Goal: Task Accomplishment & Management: Use online tool/utility

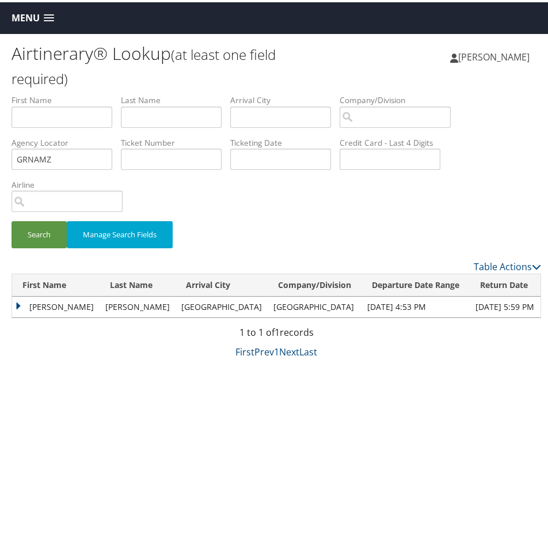
click at [33, 14] on span "Menu" at bounding box center [26, 15] width 28 height 11
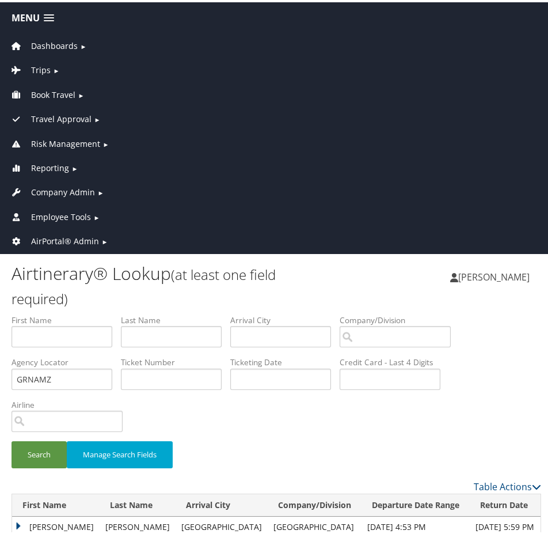
click at [85, 188] on span "Company Admin" at bounding box center [63, 190] width 64 height 13
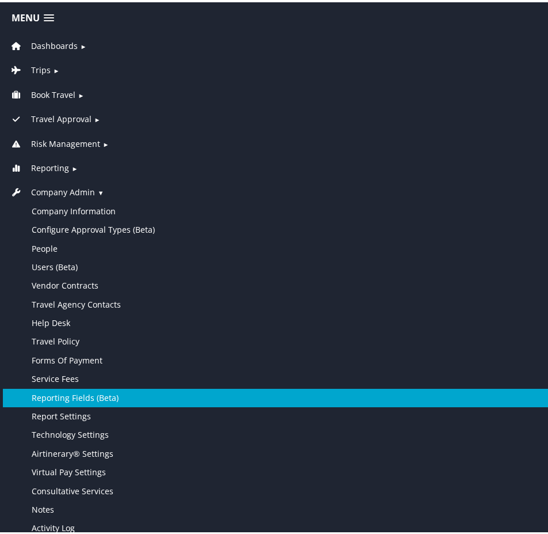
click at [92, 396] on link "Reporting Fields (Beta)" at bounding box center [276, 395] width 547 height 18
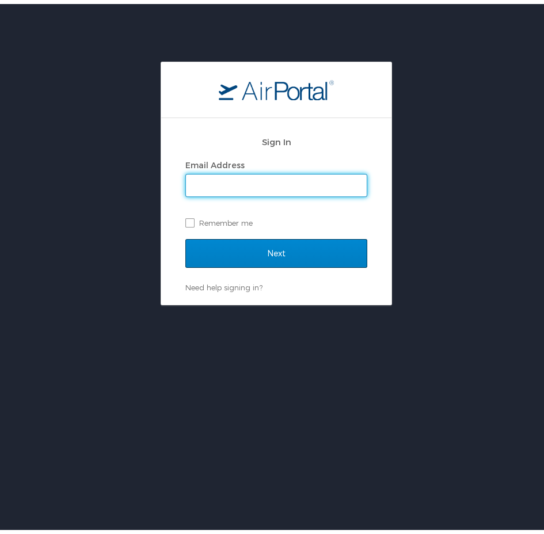
type input "hailie.beckman@cbtravel.com"
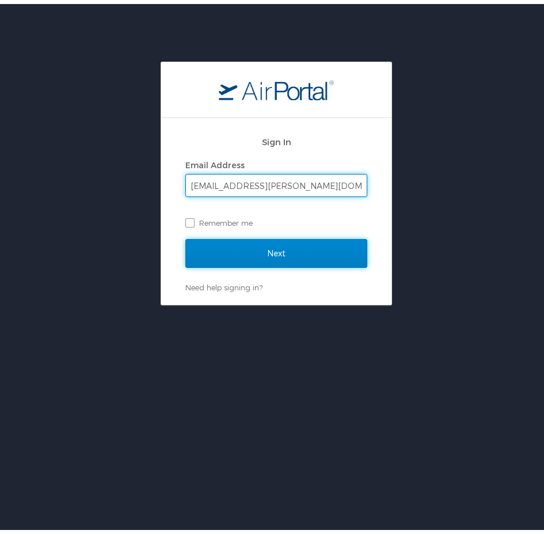
click at [271, 254] on input "Next" at bounding box center [276, 249] width 182 height 29
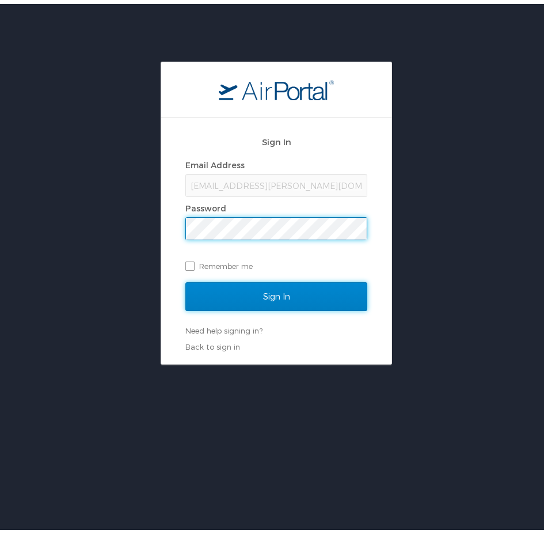
click at [308, 299] on input "Sign In" at bounding box center [276, 292] width 182 height 29
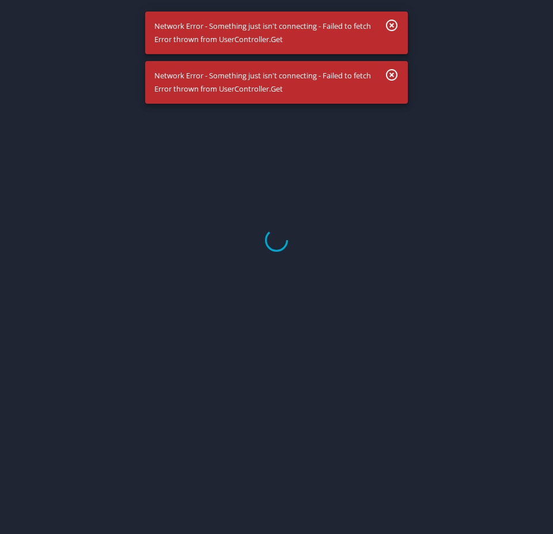
click at [390, 24] on div at bounding box center [276, 239] width 553 height 587
click at [393, 73] on div at bounding box center [276, 239] width 553 height 587
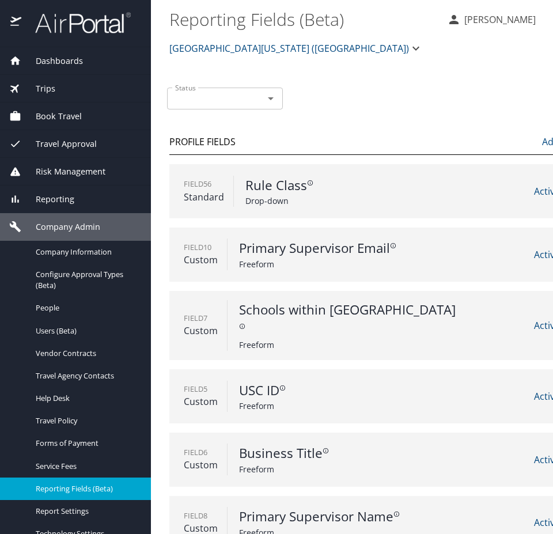
click at [267, 45] on span "University of Southern California (USC)" at bounding box center [289, 48] width 240 height 16
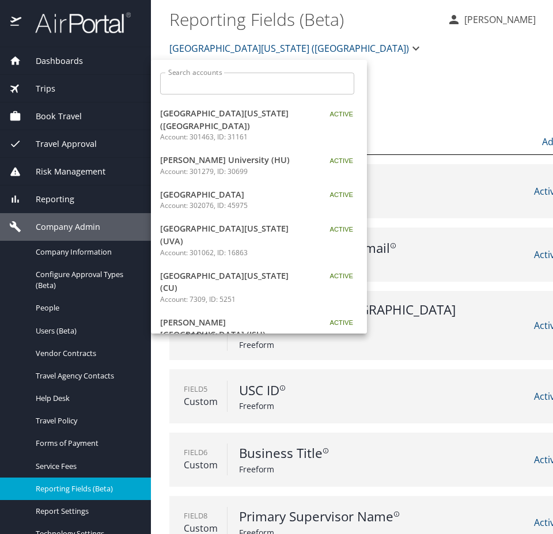
click at [229, 200] on p "Account: 302076, ID: 45975" at bounding box center [232, 205] width 144 height 10
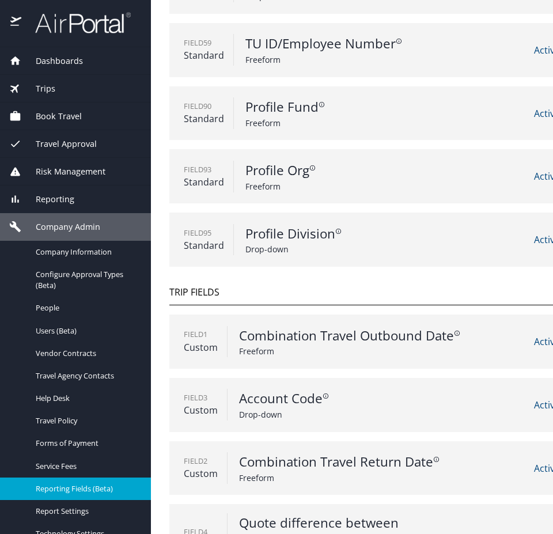
scroll to position [58, 0]
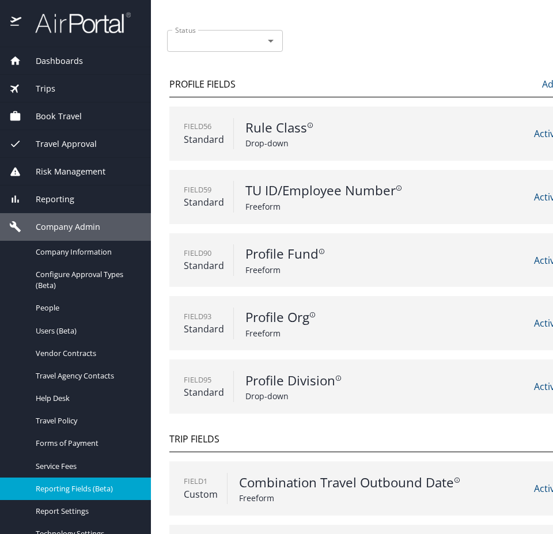
click at [64, 58] on span "Dashboards" at bounding box center [52, 61] width 62 height 13
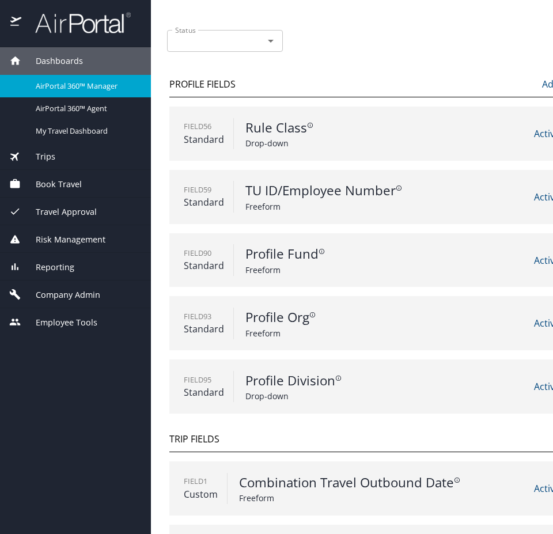
click at [76, 88] on span "AirPortal 360™ Manager" at bounding box center [86, 86] width 101 height 11
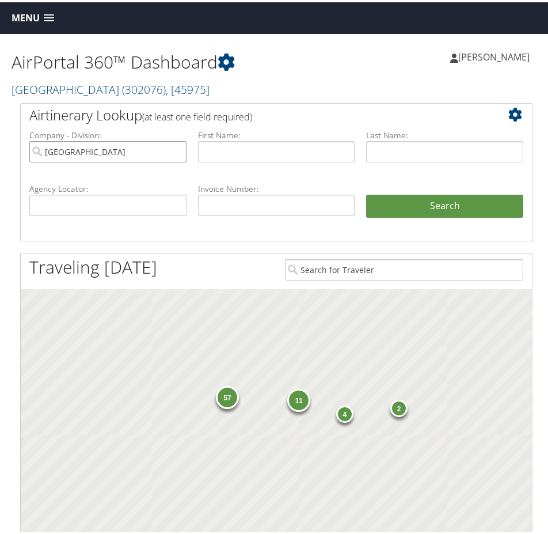
click at [176, 146] on input "Temple University" at bounding box center [107, 149] width 157 height 21
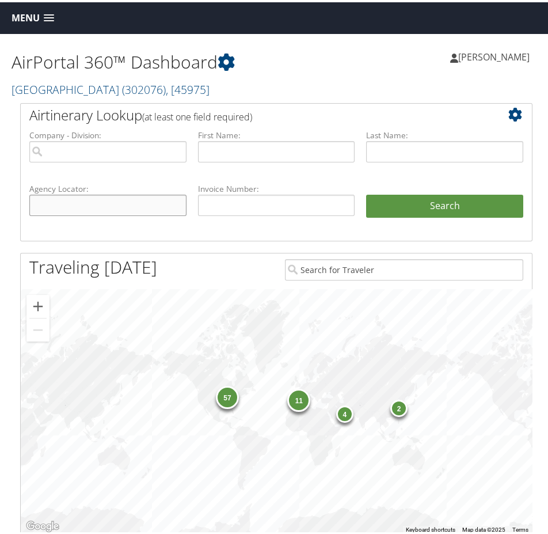
click at [125, 195] on input "text" at bounding box center [107, 202] width 157 height 21
click at [66, 194] on input "AD" at bounding box center [107, 202] width 157 height 21
paste input "0B46"
type input "AD0B46"
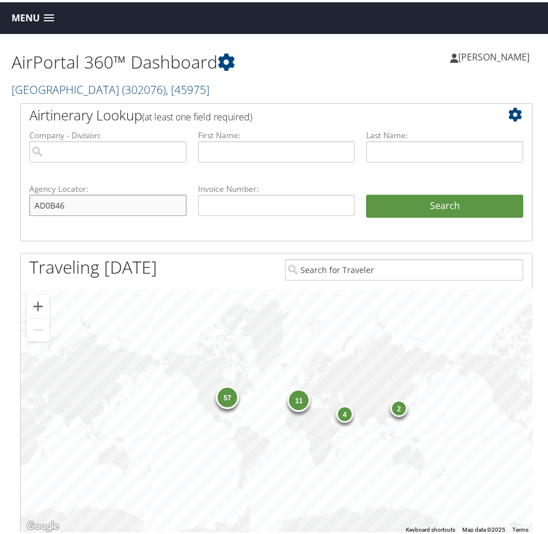
click at [366, 192] on button "Search" at bounding box center [444, 203] width 157 height 23
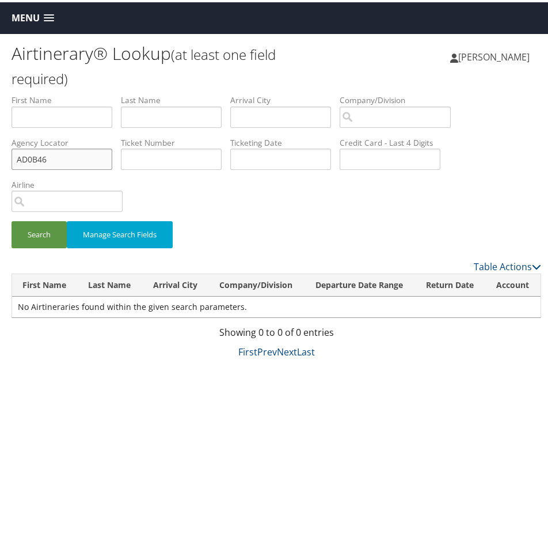
click at [28, 153] on input "AD0B46" at bounding box center [62, 156] width 101 height 21
click at [29, 154] on input "AD0B46" at bounding box center [62, 156] width 101 height 21
click at [22, 116] on input "text" at bounding box center [62, 114] width 101 height 21
type input "PAUL"
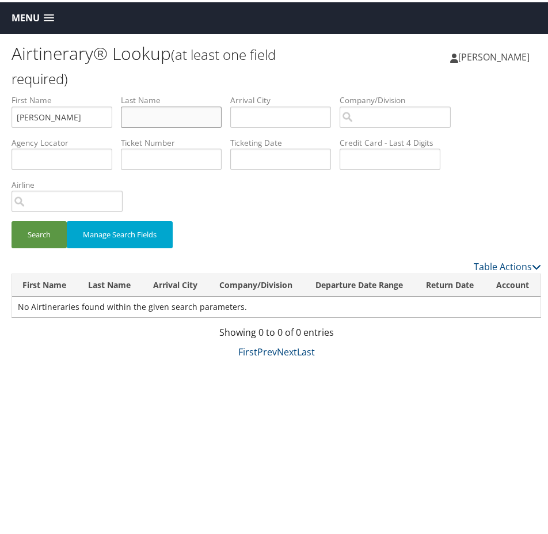
click at [184, 112] on input "text" at bounding box center [171, 114] width 101 height 21
click at [140, 115] on input "ZERLICKE" at bounding box center [171, 114] width 101 height 21
type input "ZERNICKE"
click at [37, 231] on button "Search" at bounding box center [39, 232] width 55 height 27
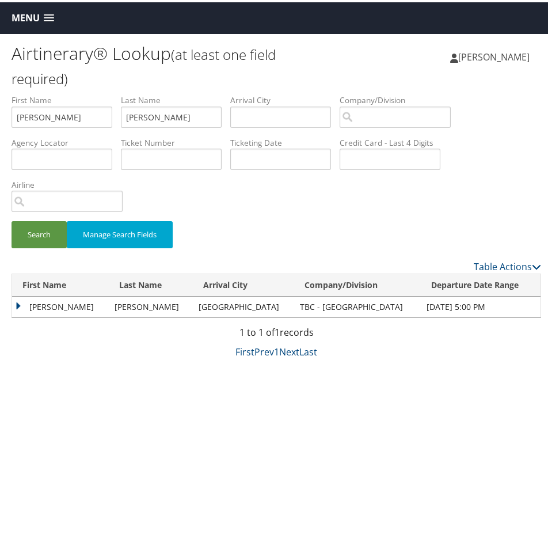
click at [18, 303] on td "PAUL HASKELL" at bounding box center [60, 304] width 97 height 21
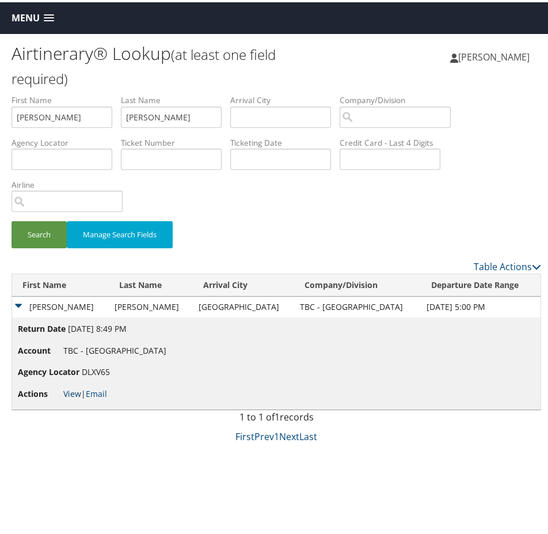
click at [69, 392] on link "View" at bounding box center [72, 391] width 18 height 11
click at [74, 390] on link "View" at bounding box center [72, 391] width 18 height 11
click at [70, 108] on input "PAUL" at bounding box center [62, 114] width 101 height 21
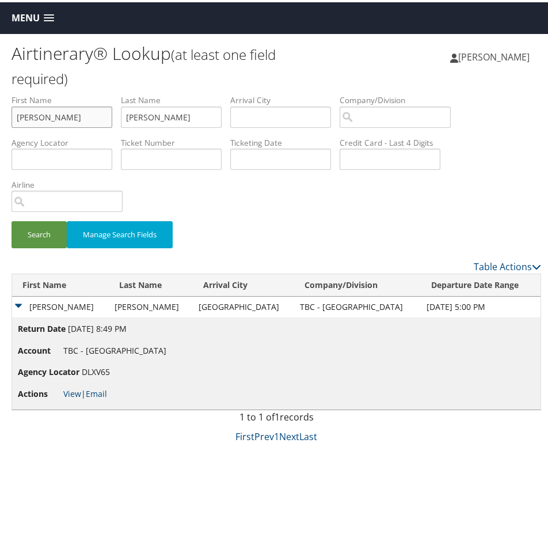
type input "TARA"
type input "ESFAHANIAN"
click at [12, 219] on button "Search" at bounding box center [39, 232] width 55 height 27
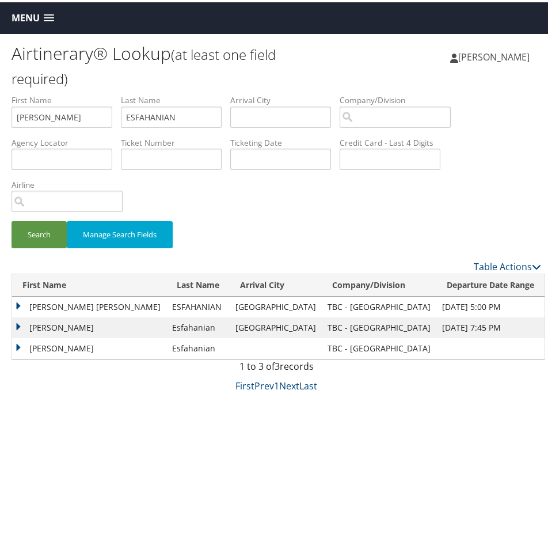
click at [20, 302] on td "TARA JUSTINE" at bounding box center [89, 304] width 154 height 21
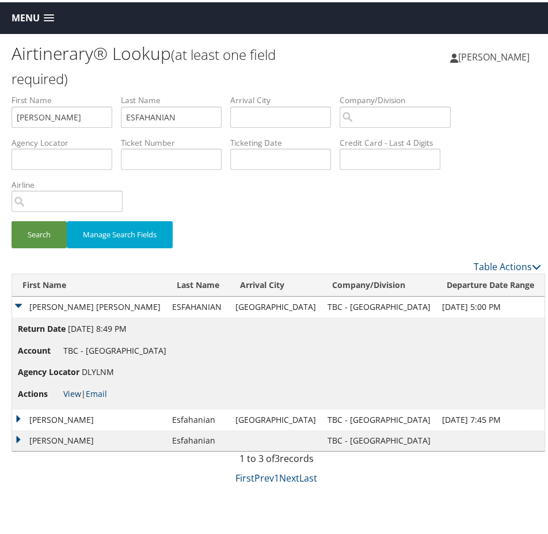
click at [77, 390] on link "View" at bounding box center [72, 391] width 18 height 11
click at [93, 367] on span "DLYLNM" at bounding box center [98, 369] width 32 height 11
copy span "DLYLNM"
click at [29, 20] on span "Menu" at bounding box center [26, 15] width 28 height 11
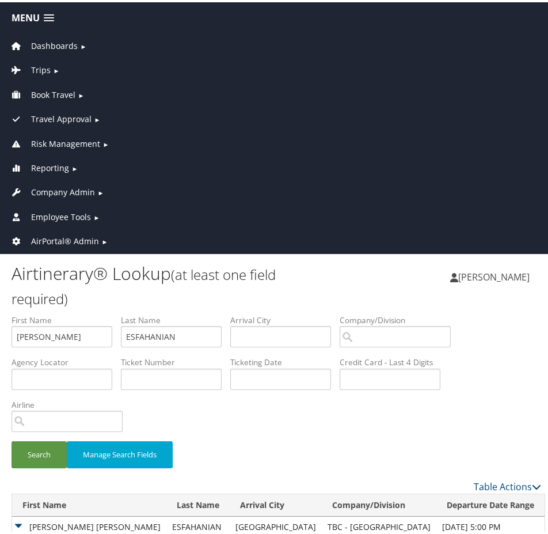
click at [58, 236] on span "AirPortal® Admin" at bounding box center [65, 239] width 68 height 13
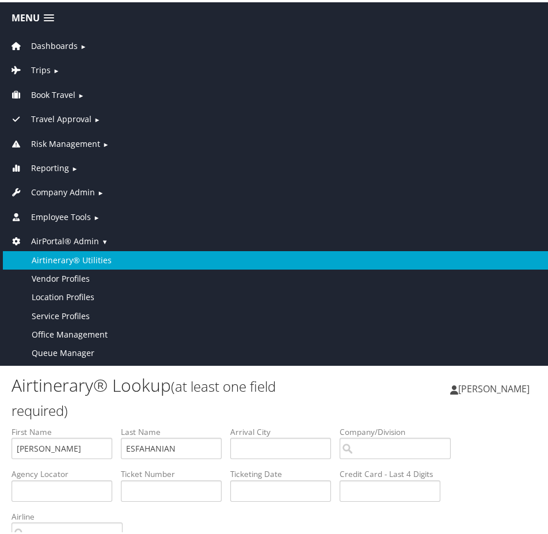
click at [62, 254] on link "Airtinerary® Utilities" at bounding box center [276, 258] width 547 height 18
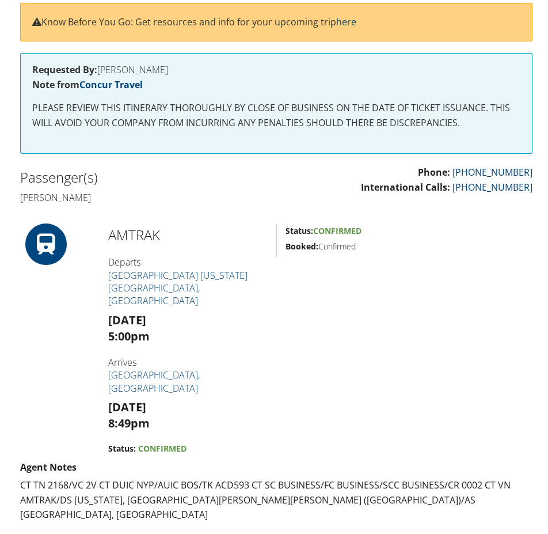
scroll to position [173, 0]
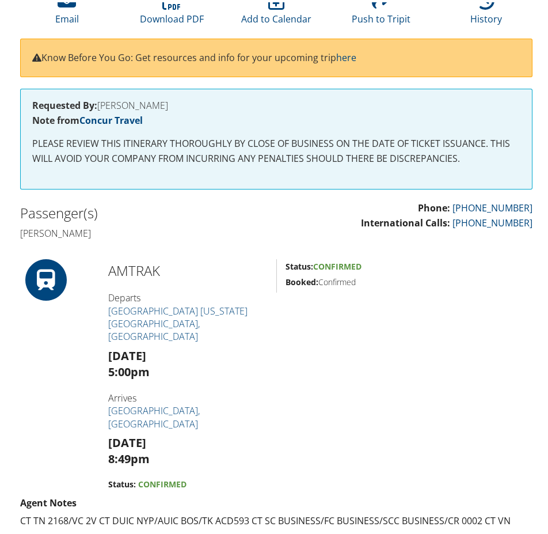
click at [102, 227] on h4 "Paul haskell Zernicke" at bounding box center [144, 231] width 248 height 13
copy h4 "Zernicke"
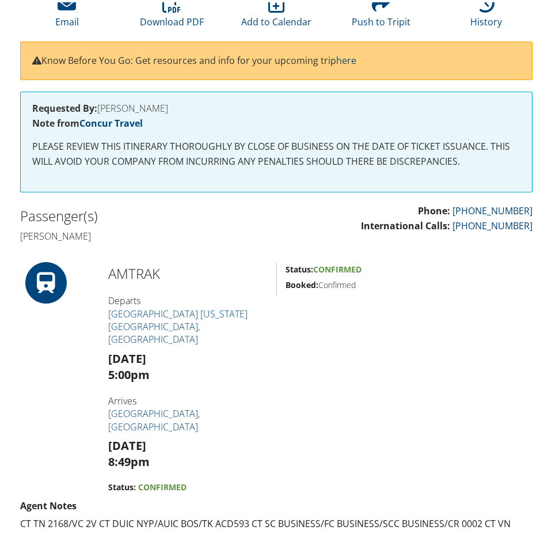
scroll to position [0, 0]
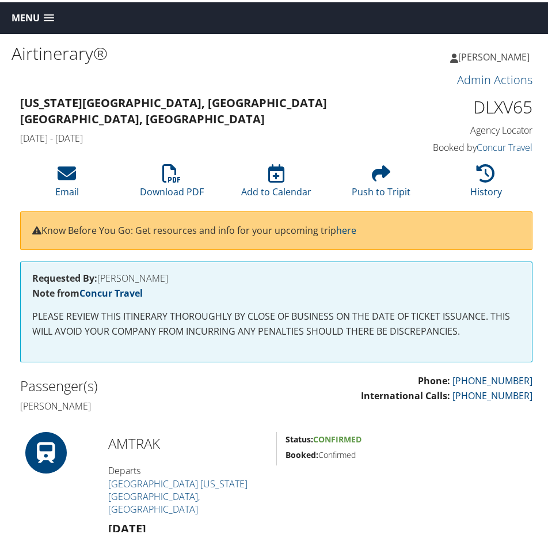
click at [492, 105] on h1 "DLXV65" at bounding box center [452, 105] width 159 height 24
copy h1 "DLXV65"
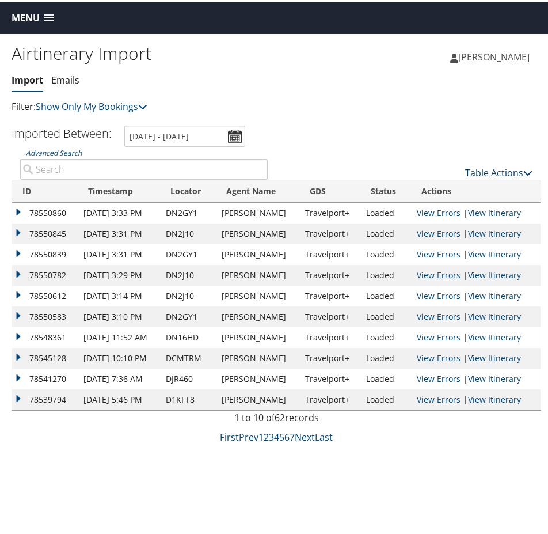
click at [491, 171] on link "Table Actions" at bounding box center [498, 170] width 67 height 13
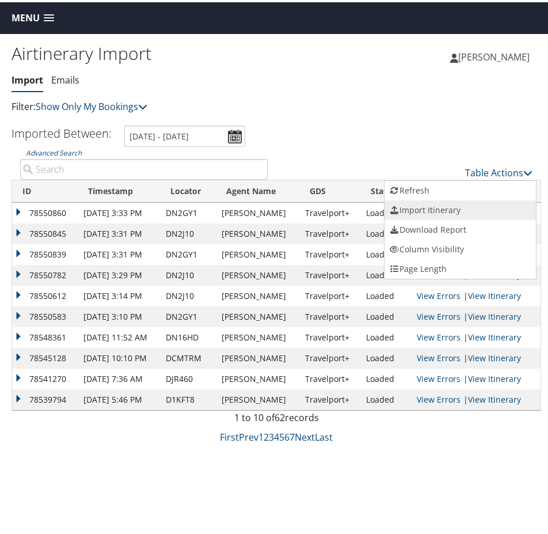
click at [450, 209] on link "Import Itinerary" at bounding box center [460, 208] width 151 height 20
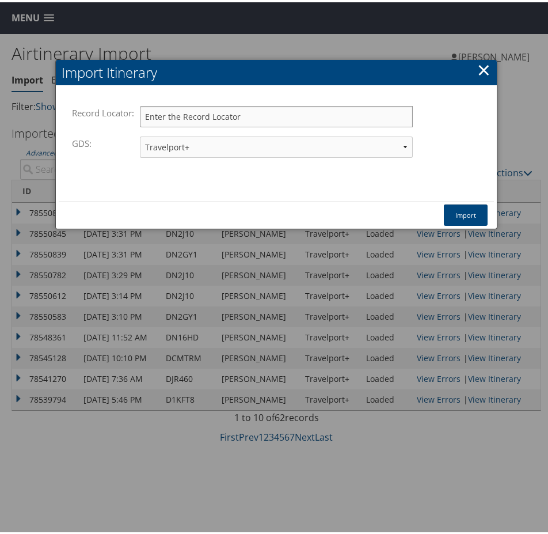
click at [219, 104] on input "Record Locator:" at bounding box center [276, 114] width 272 height 21
paste input "D5908Z"
type input "D5908Z"
click at [462, 214] on button "Import" at bounding box center [466, 212] width 44 height 21
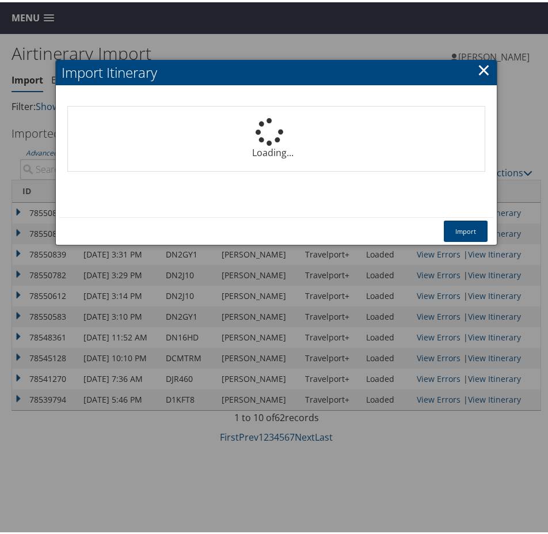
select select "1P"
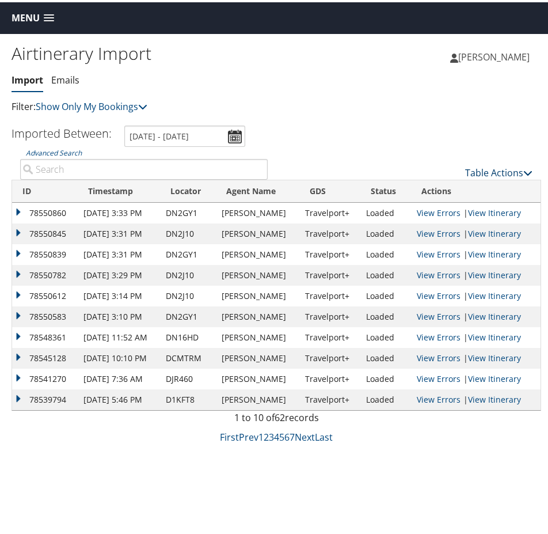
click at [485, 167] on link "Table Actions" at bounding box center [498, 170] width 67 height 13
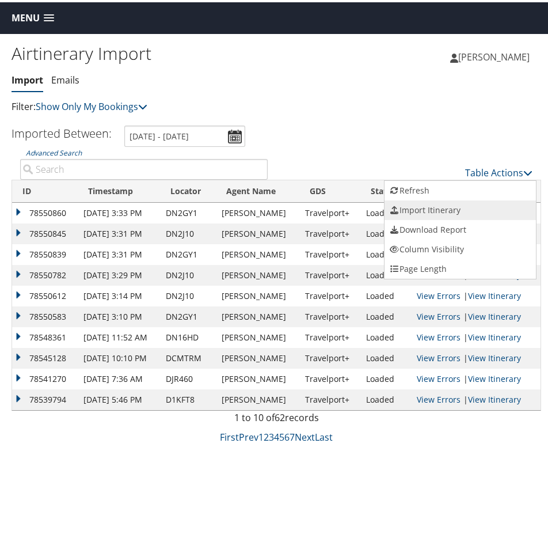
click at [419, 211] on link "Import Itinerary" at bounding box center [460, 208] width 151 height 20
select select "1P"
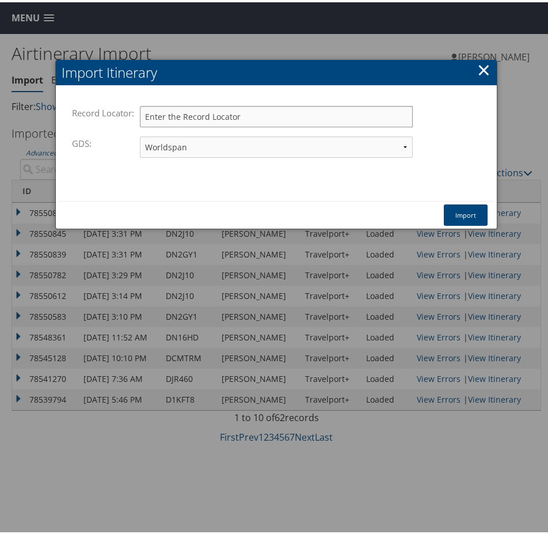
click at [234, 113] on input "Record Locator:" at bounding box center [276, 114] width 272 height 21
paste input "D57W11"
type input "D57W11"
click at [202, 148] on select "Travelport+ Worldspan Apollo Sabre Amadeus" at bounding box center [276, 144] width 272 height 21
select select "1G"
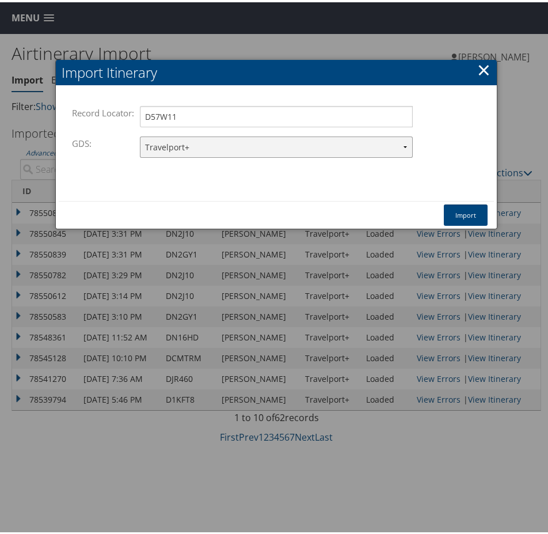
click at [140, 134] on select "Travelport+ Worldspan Apollo Sabre Amadeus" at bounding box center [276, 144] width 272 height 21
click at [459, 211] on button "Import" at bounding box center [466, 212] width 44 height 21
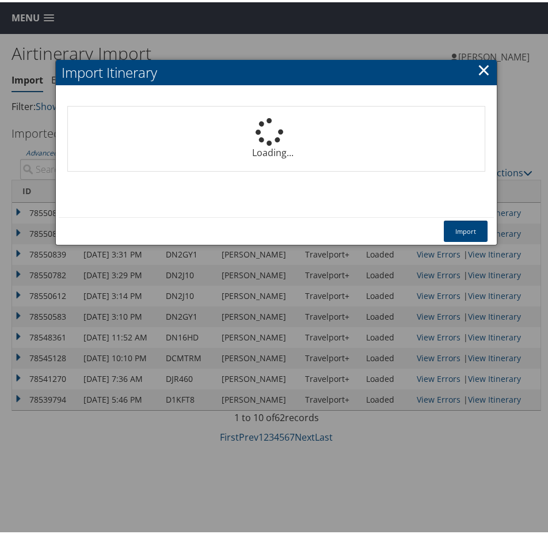
select select "1P"
